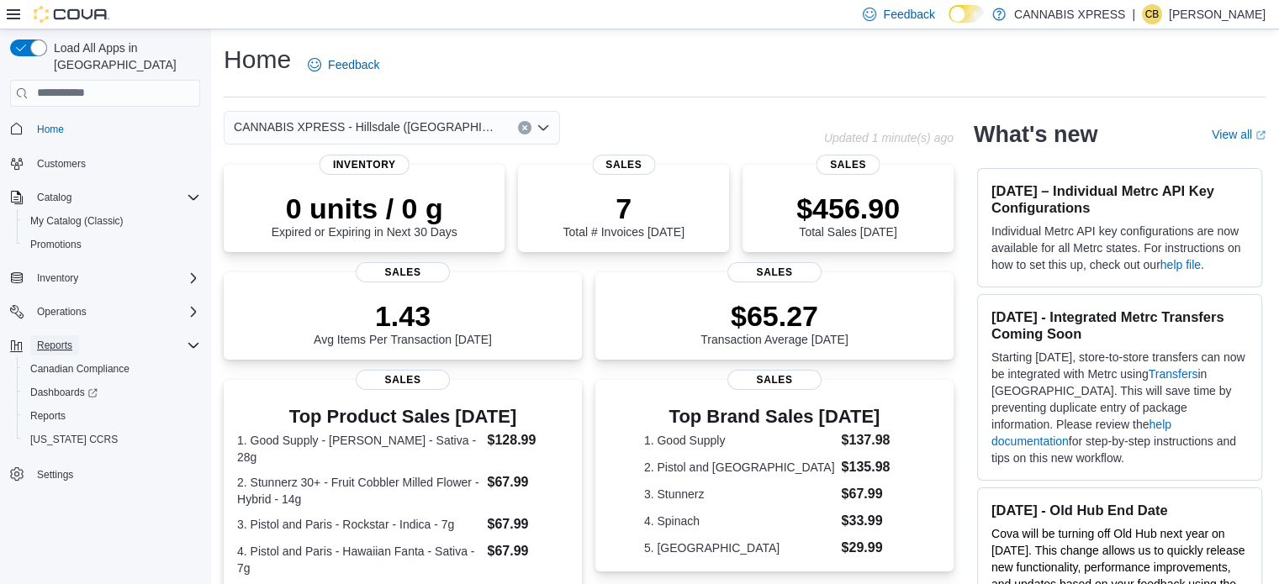
click at [47, 339] on span "Reports" at bounding box center [54, 345] width 35 height 13
click at [67, 406] on link "Reports" at bounding box center [48, 416] width 49 height 20
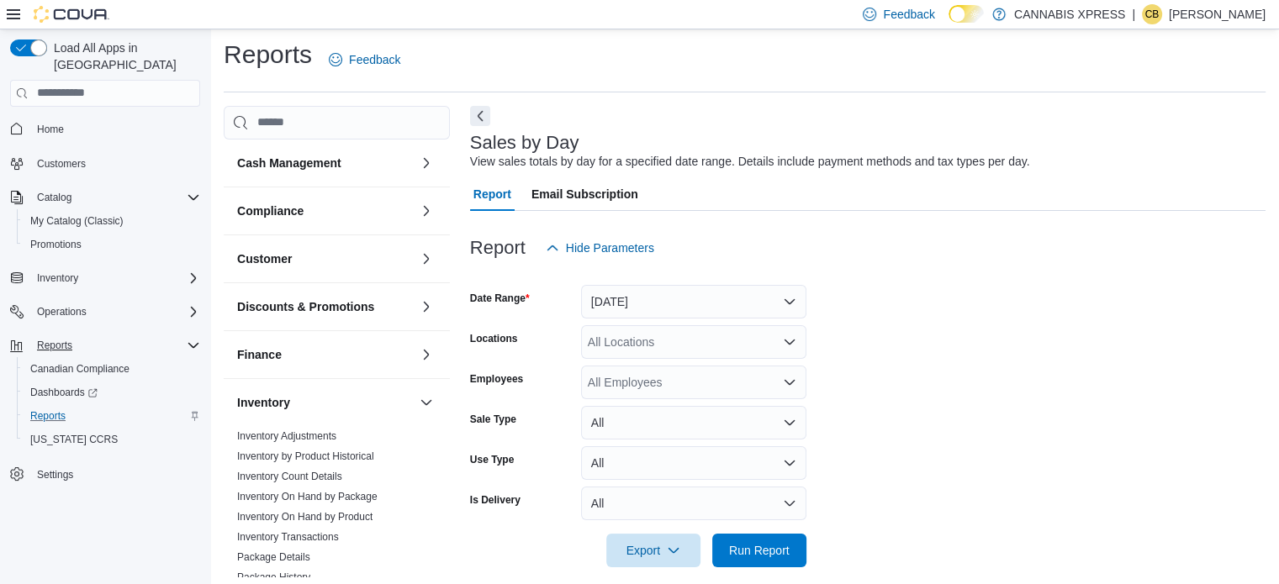
scroll to position [21, 0]
